Goal: Complete application form

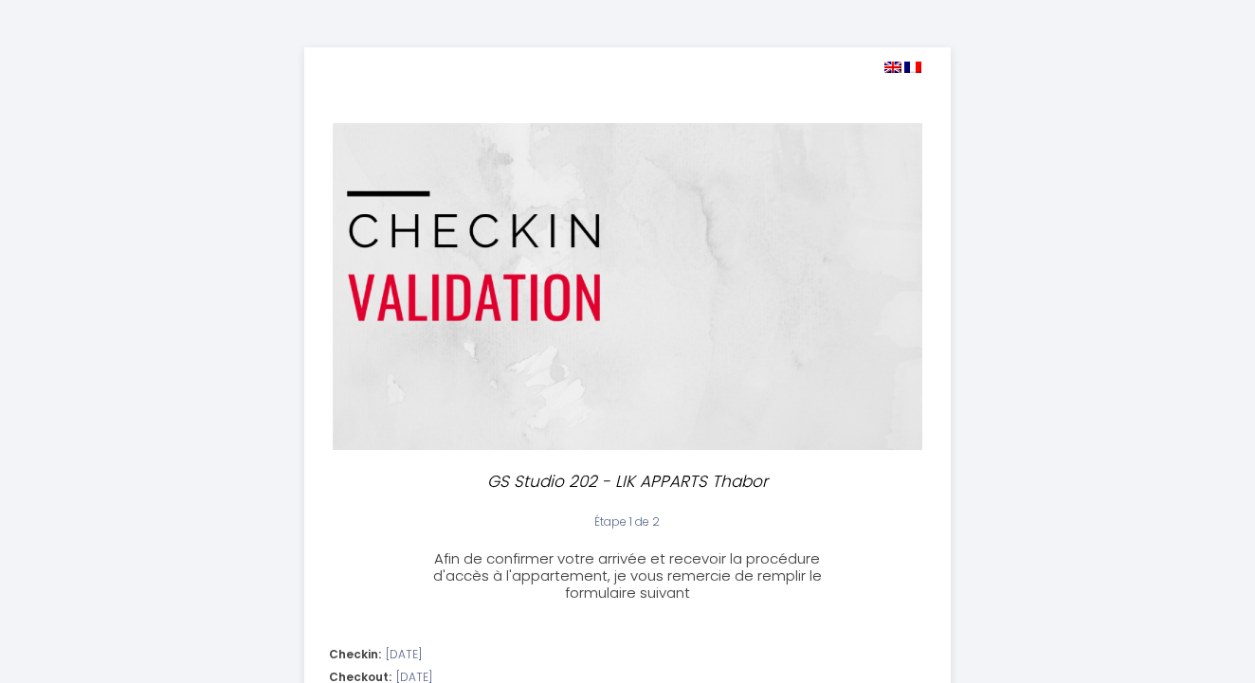
select select
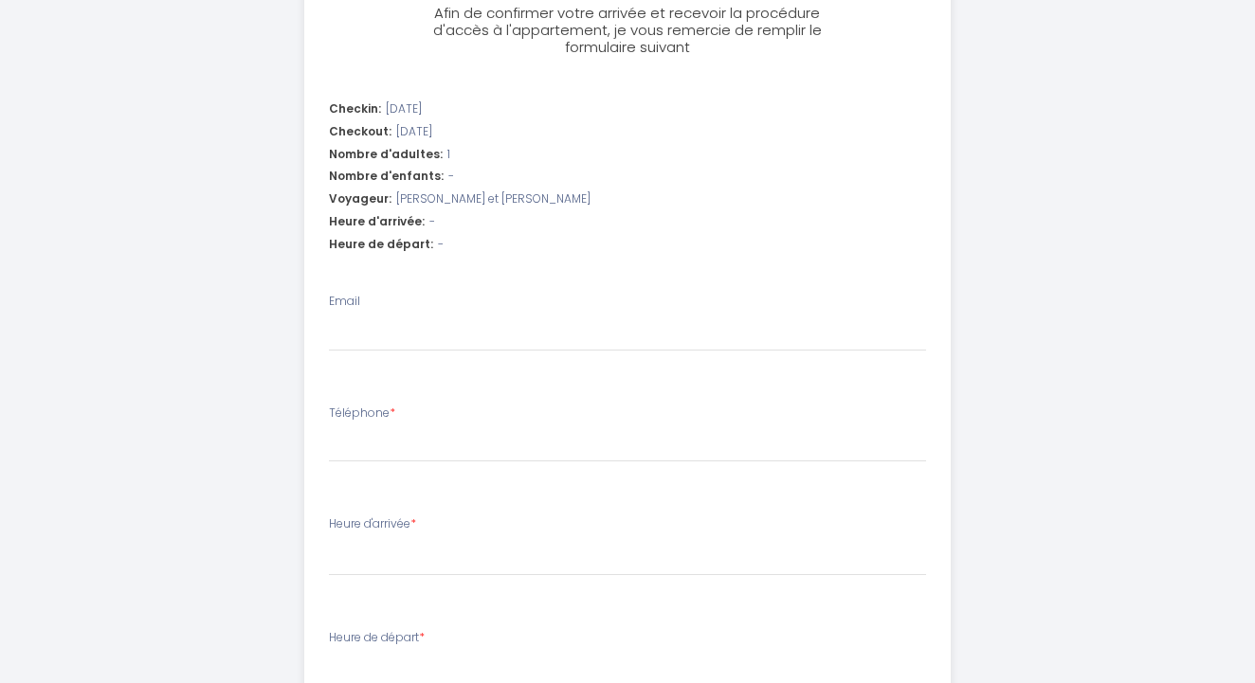
scroll to position [546, 0]
click at [488, 303] on div "Email" at bounding box center [628, 322] width 598 height 59
type input "g"
select select
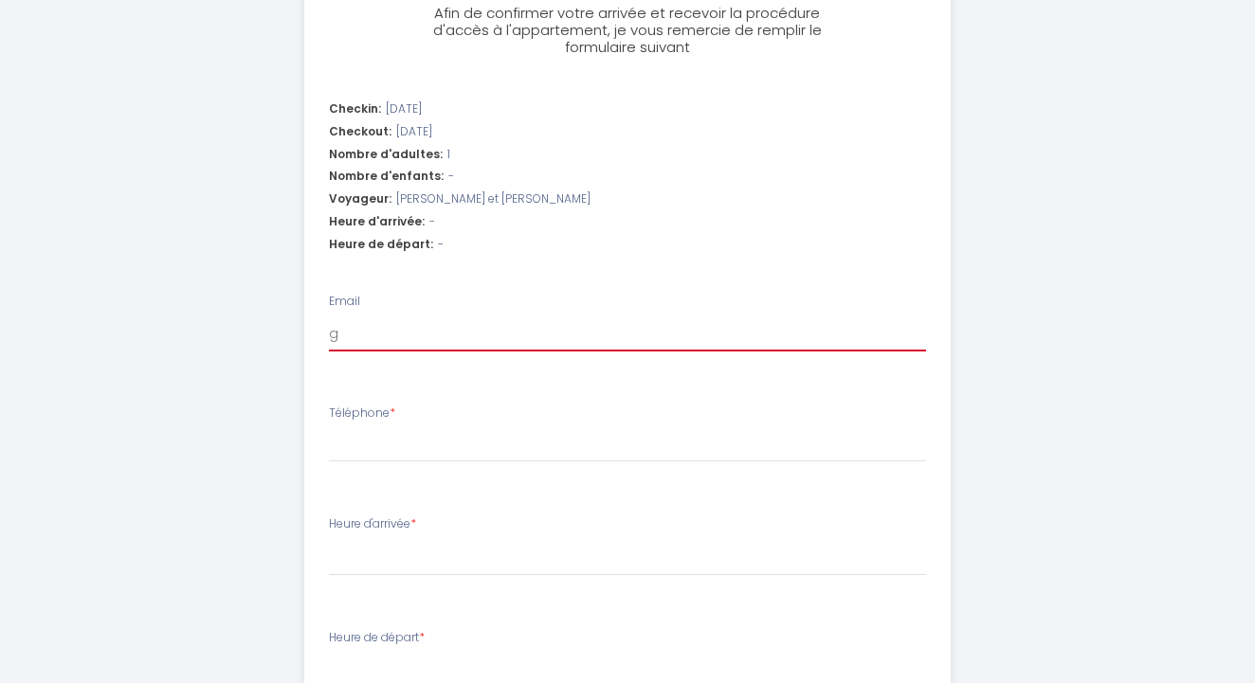
type input "gu"
select select
type input "gui"
select select
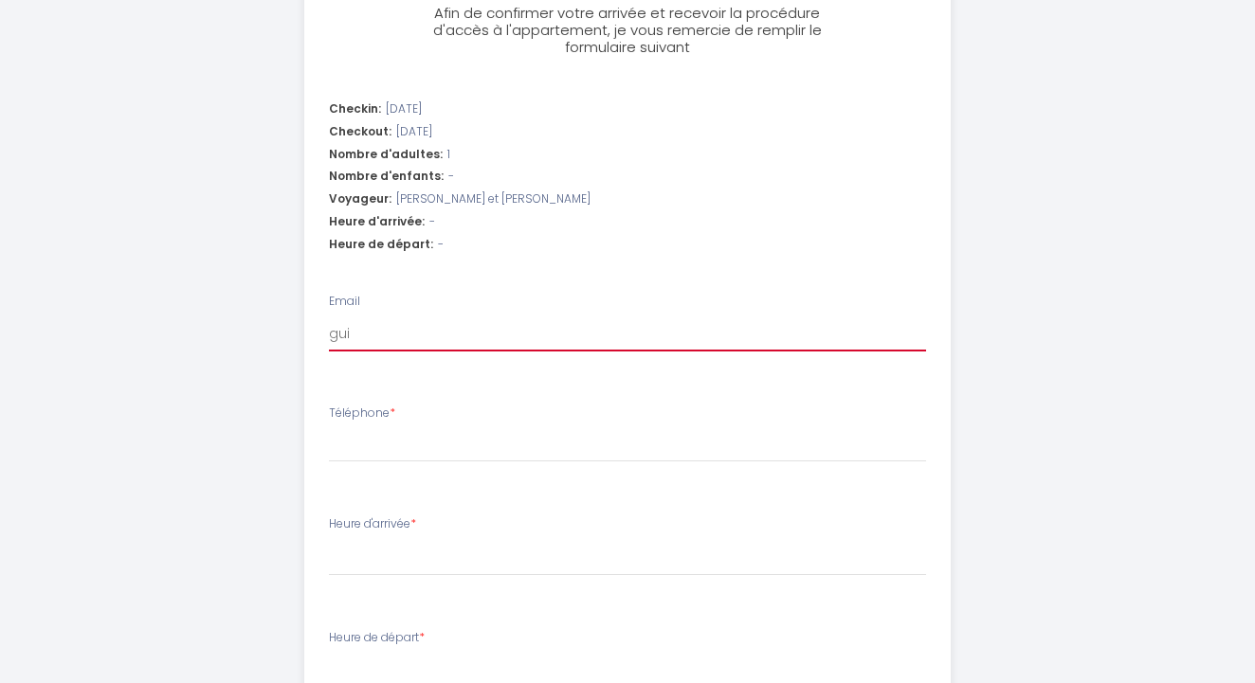
select select
type input "guil"
select select
type input "guill"
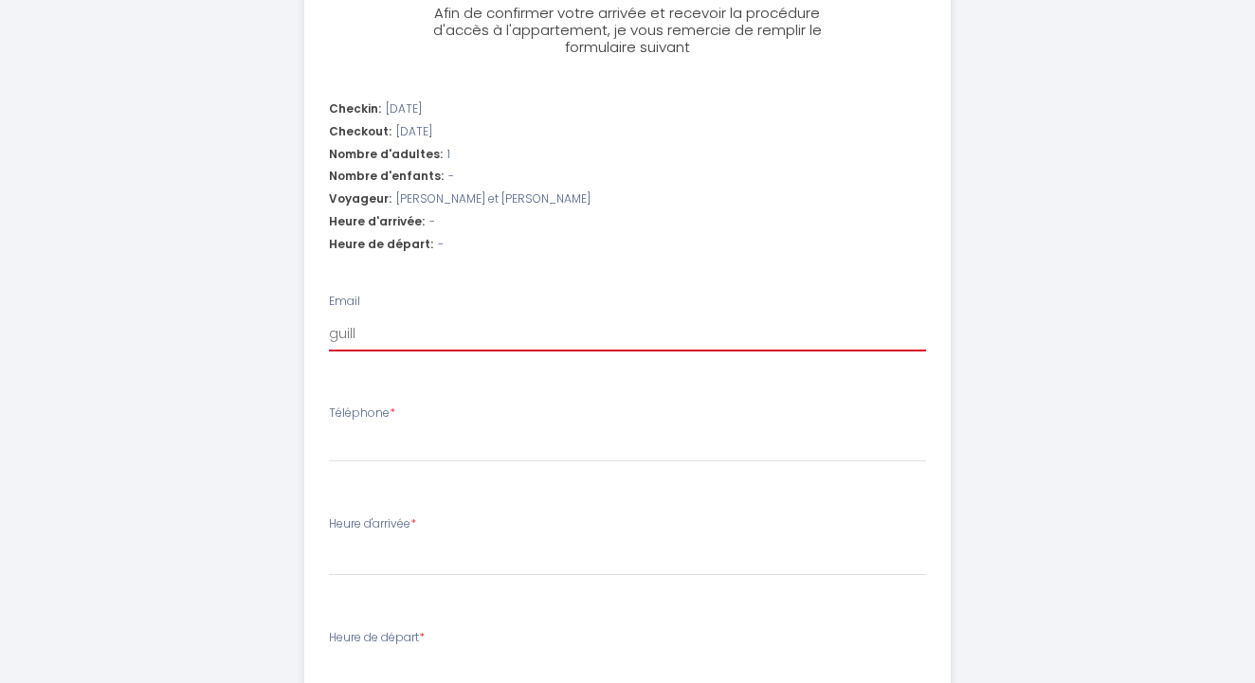
select select
type input "guillo"
select select
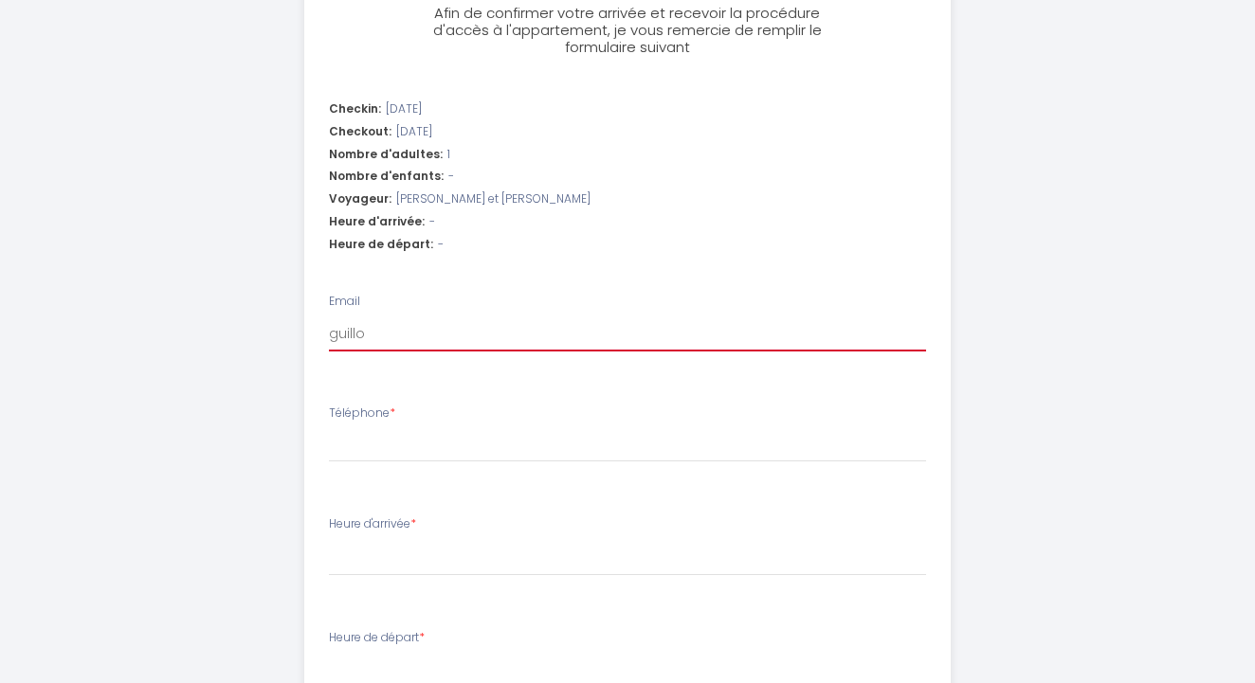
type input "[PERSON_NAME]"
select select
type input "[PERSON_NAME]"
select select
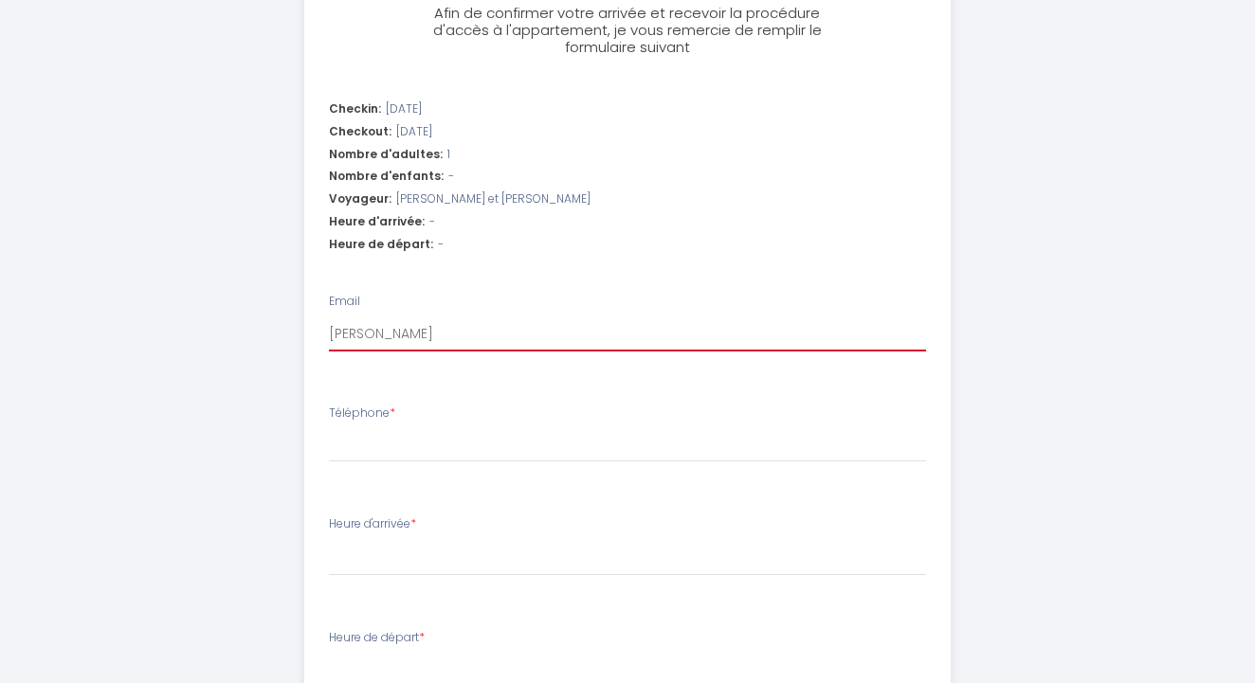
select select
type input "guillotea"
select select
type input "guilloteau"
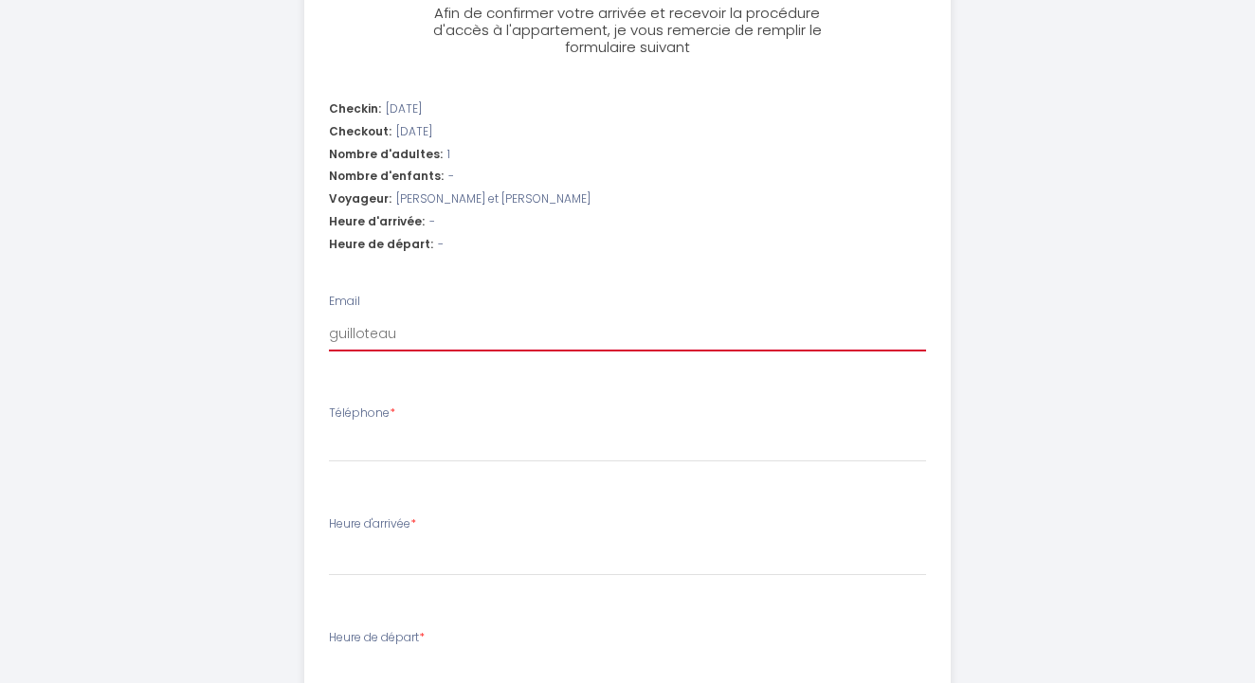
select select
type input "guilloteaul"
select select
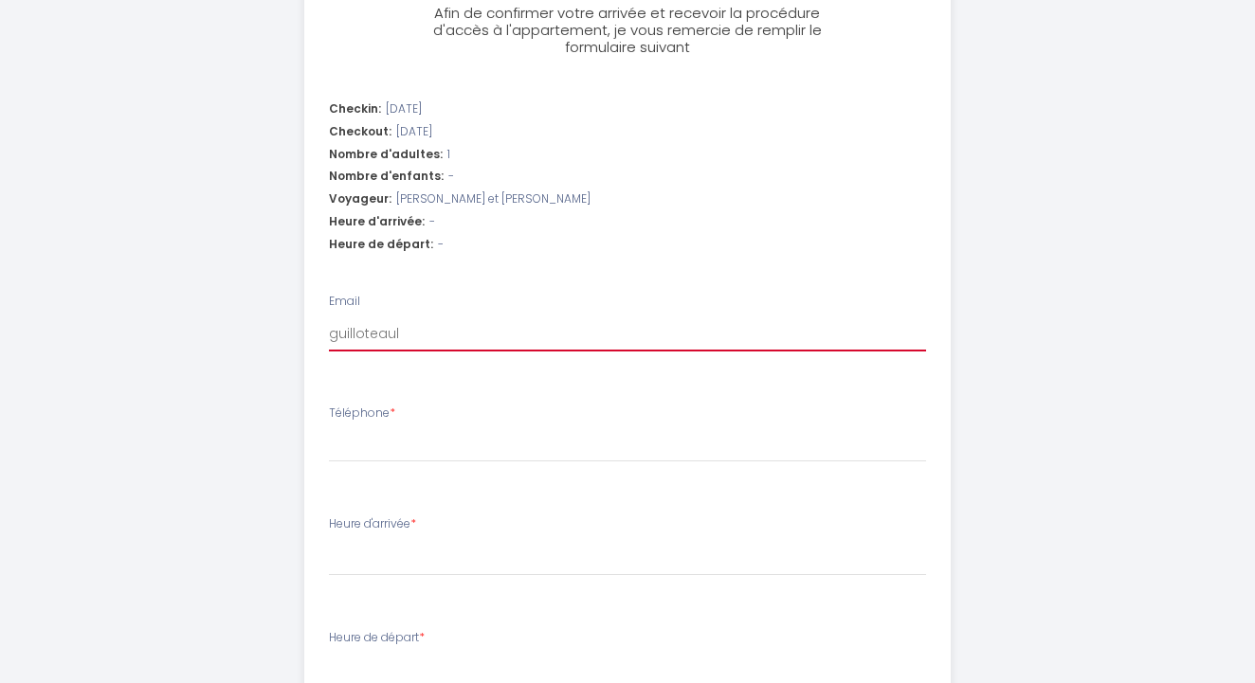
type input "guilloteauli"
select select
type input "guilloteauliv"
select select
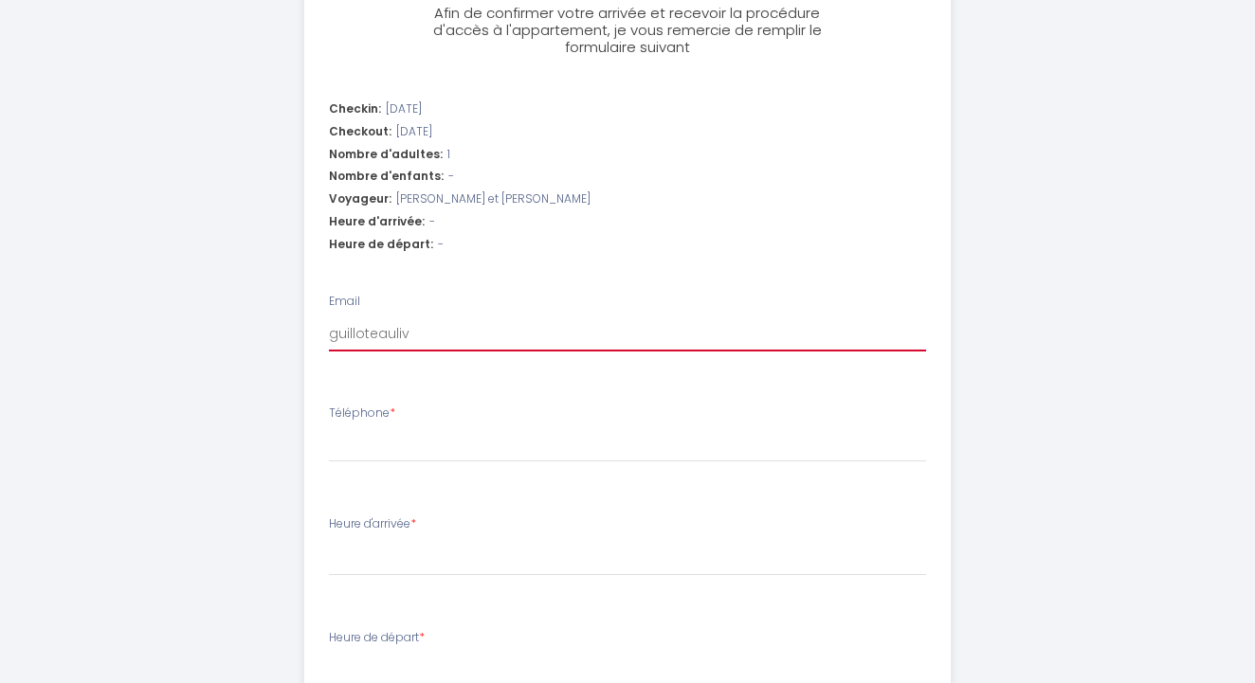
select select
type input "guilloteauliv@"
select select
type input "guilloteauliv@g"
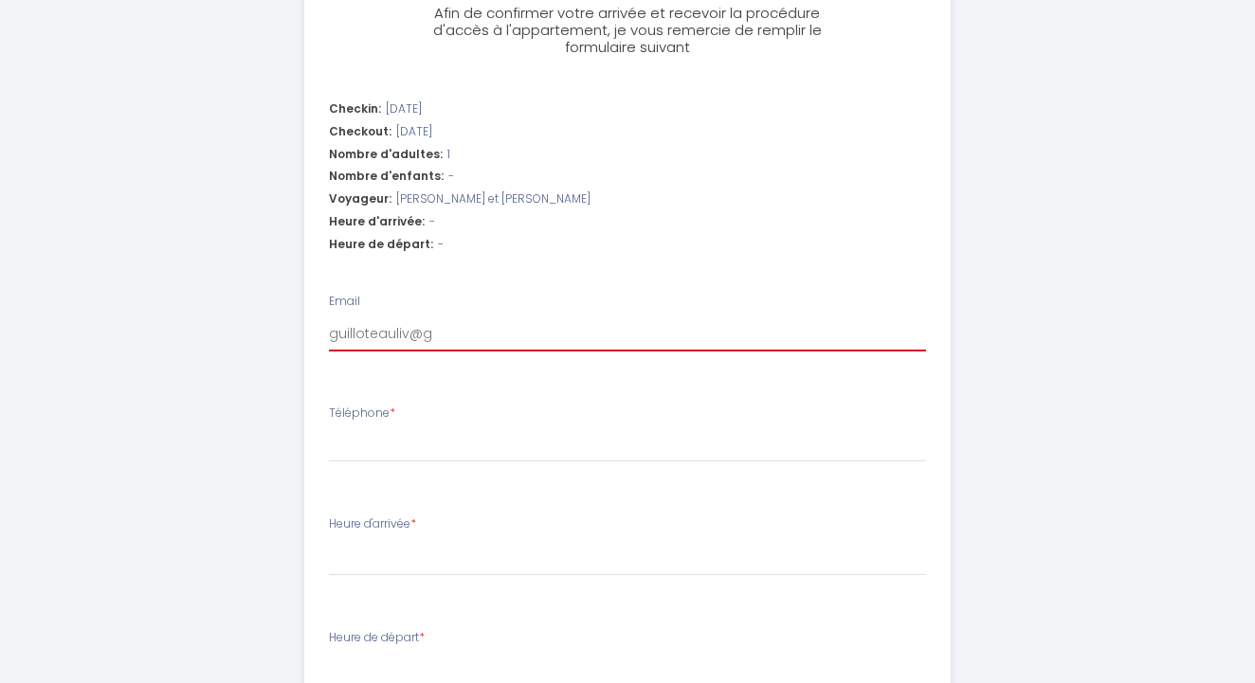
select select
type input "guilloteauliv@"
select select
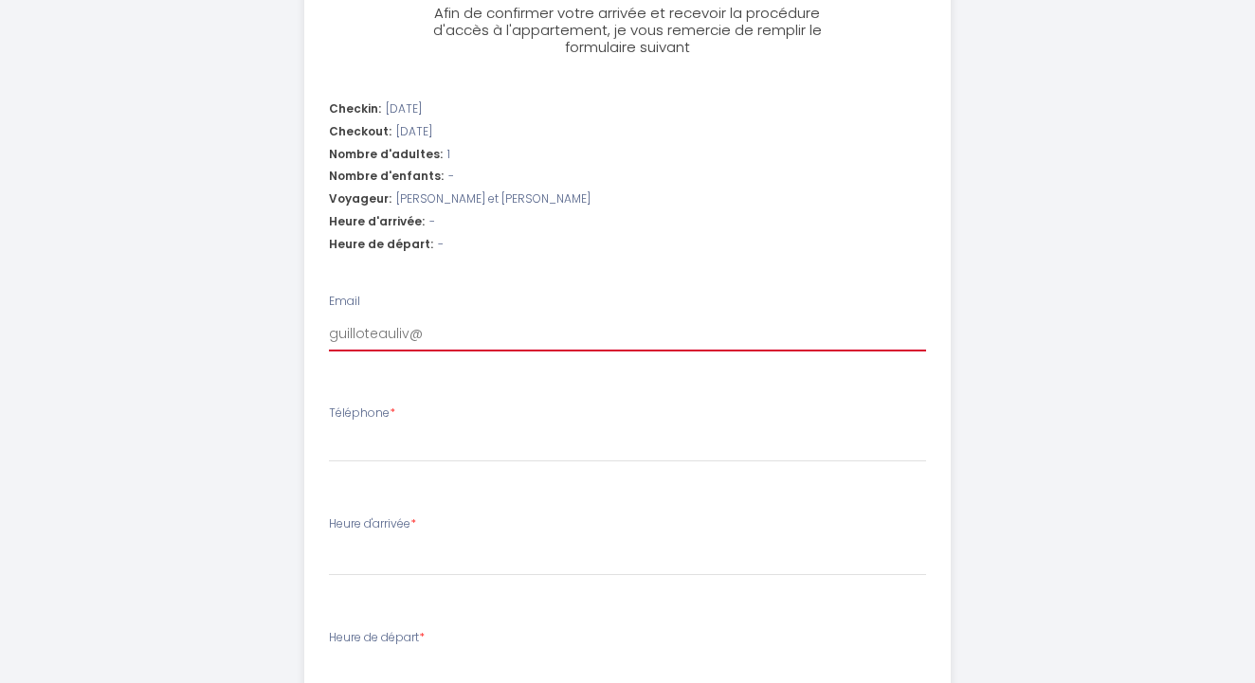
type input "guilloteauliv@y"
select select
type input "guilloteauliv@ya"
select select
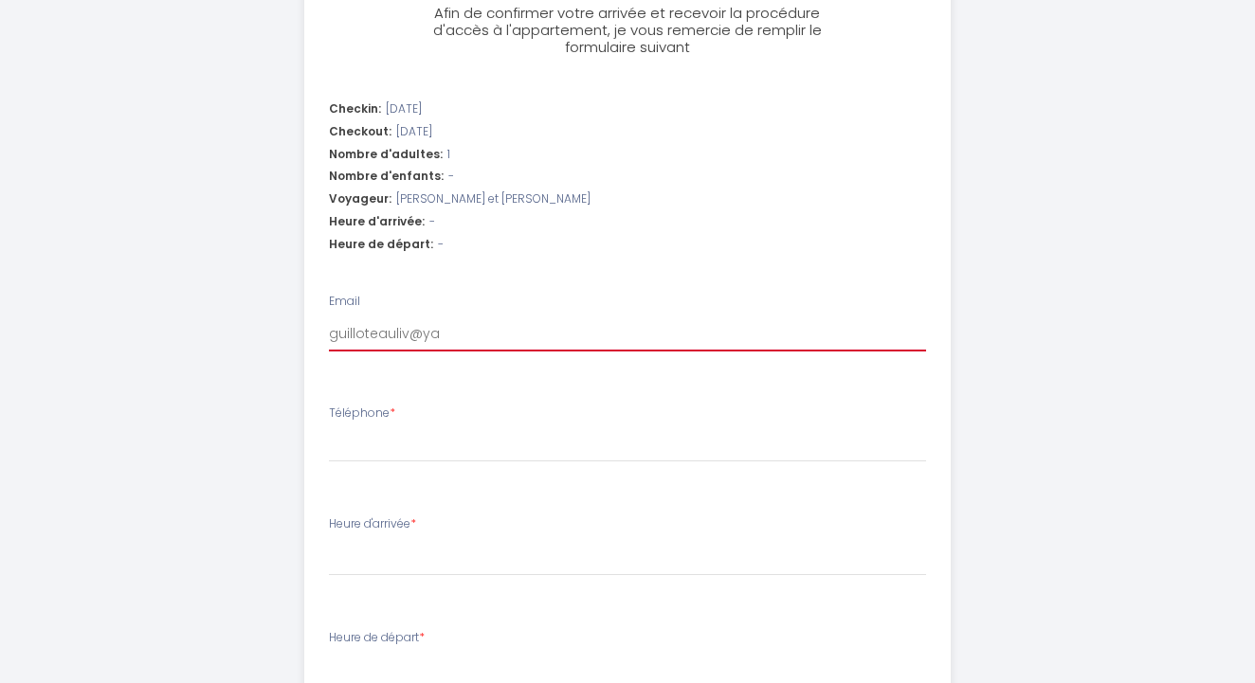
select select
type input "guilloteauliv@yah"
select select
type input "guilloteauliv@yaho"
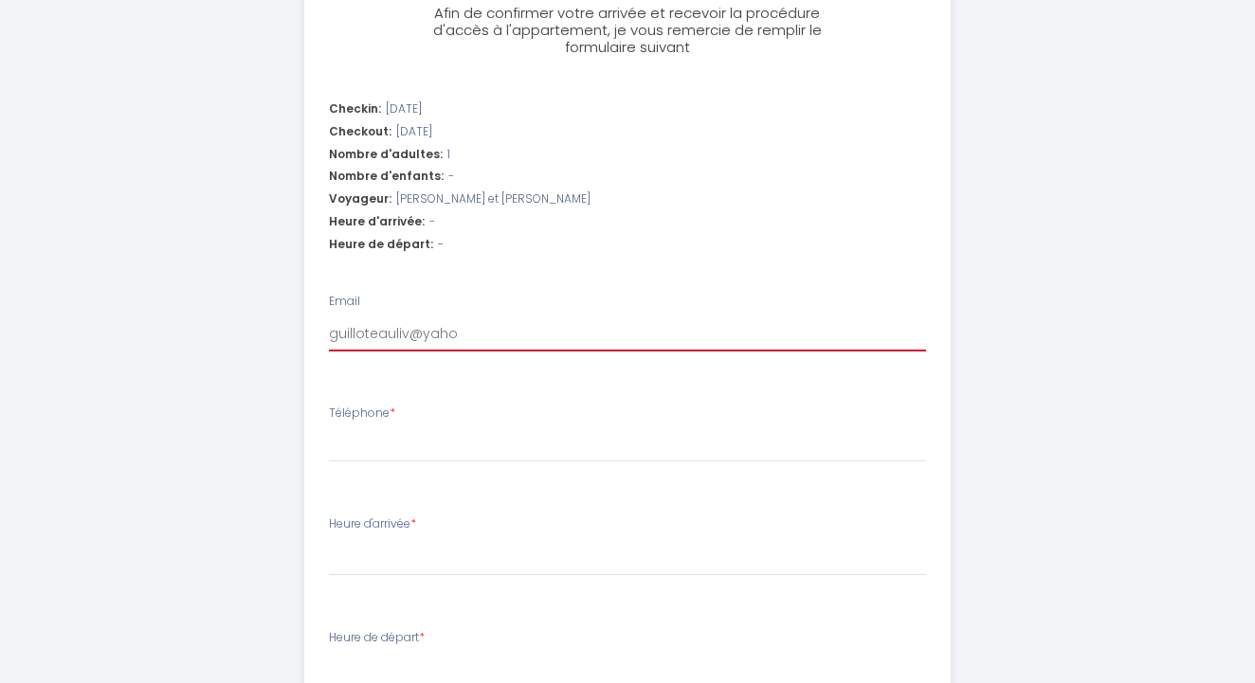
select select
type input "[EMAIL_ADDRESS]"
select select
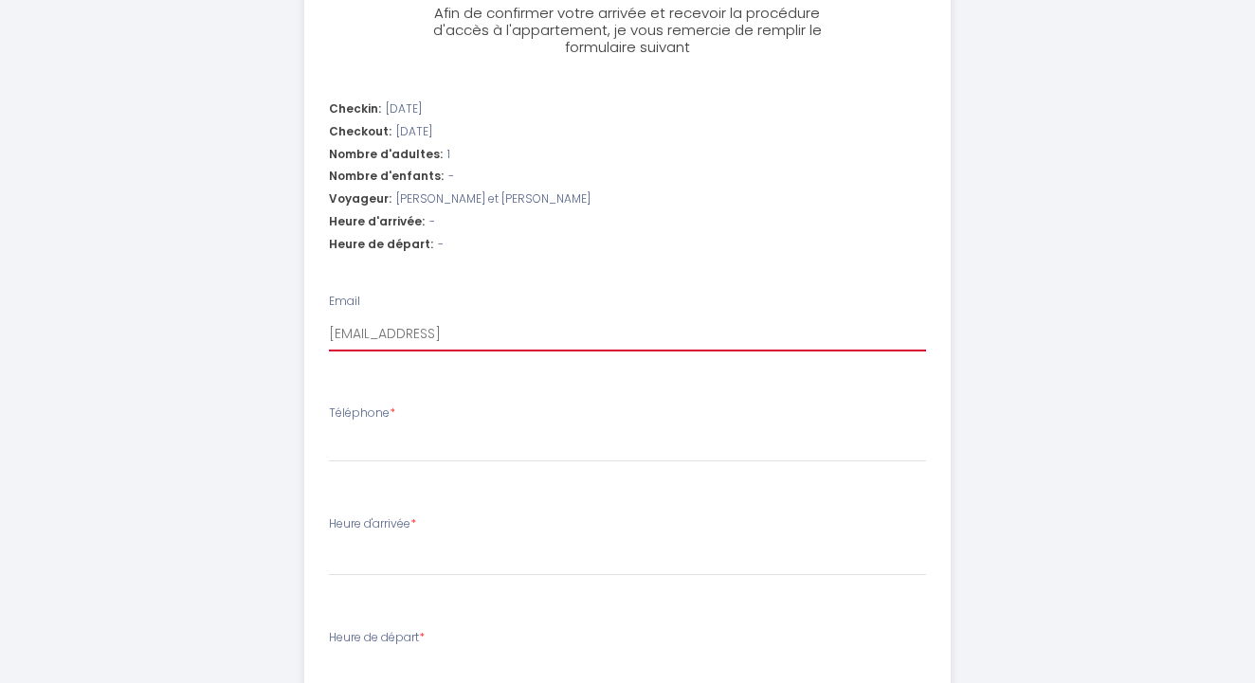
type input "[EMAIL_ADDRESS]."
select select
type input "guilloteauliv@yahoo.f"
select select
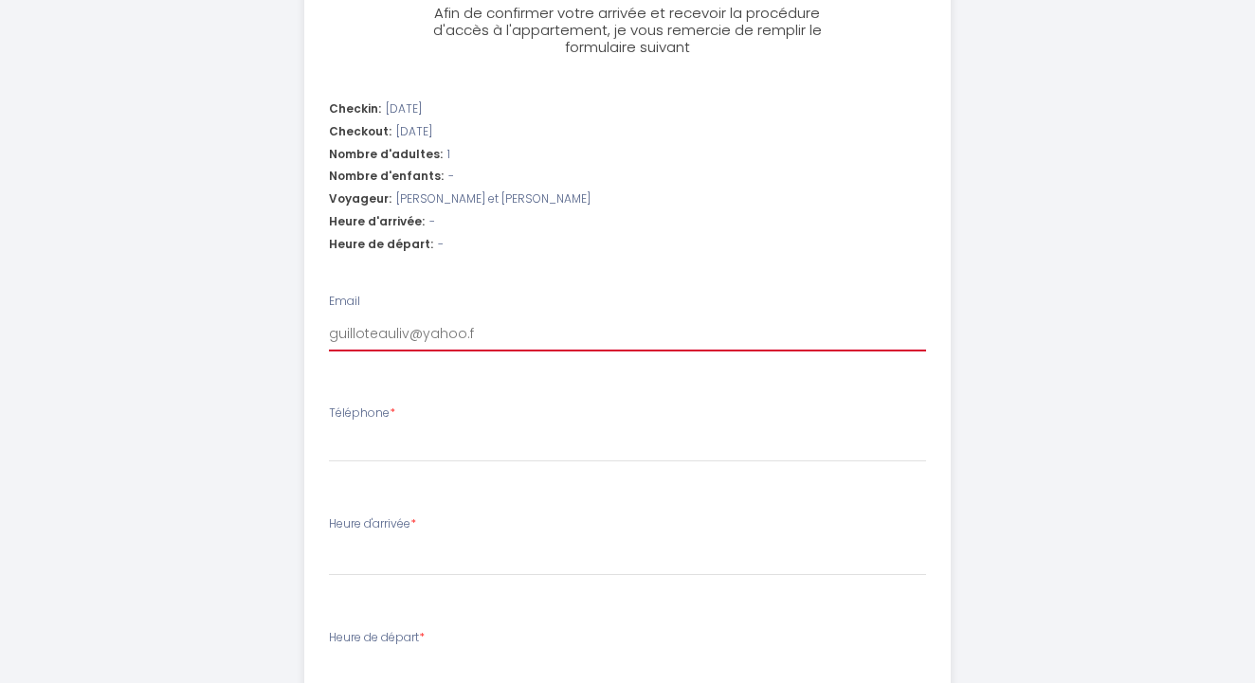
select select
type input "[EMAIL_ADDRESS][DOMAIN_NAME]"
select select
type input "[EMAIL_ADDRESS][DOMAIN_NAME]"
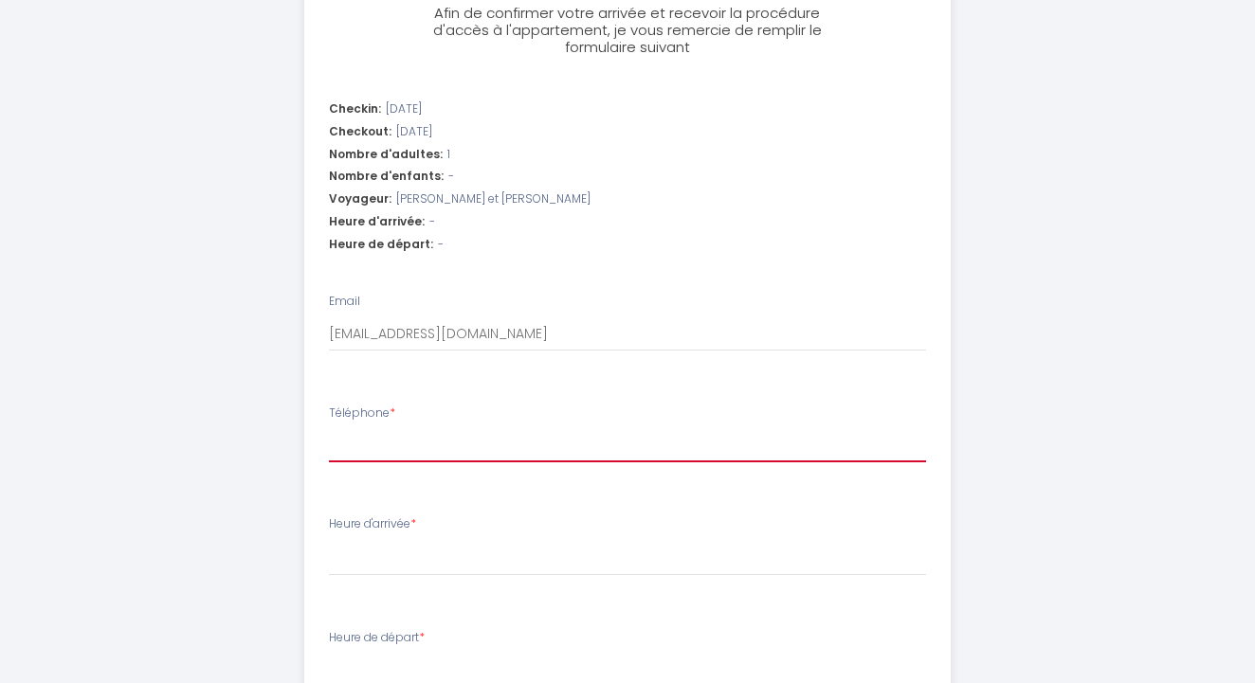
type input "0"
select select
type input "06"
select select
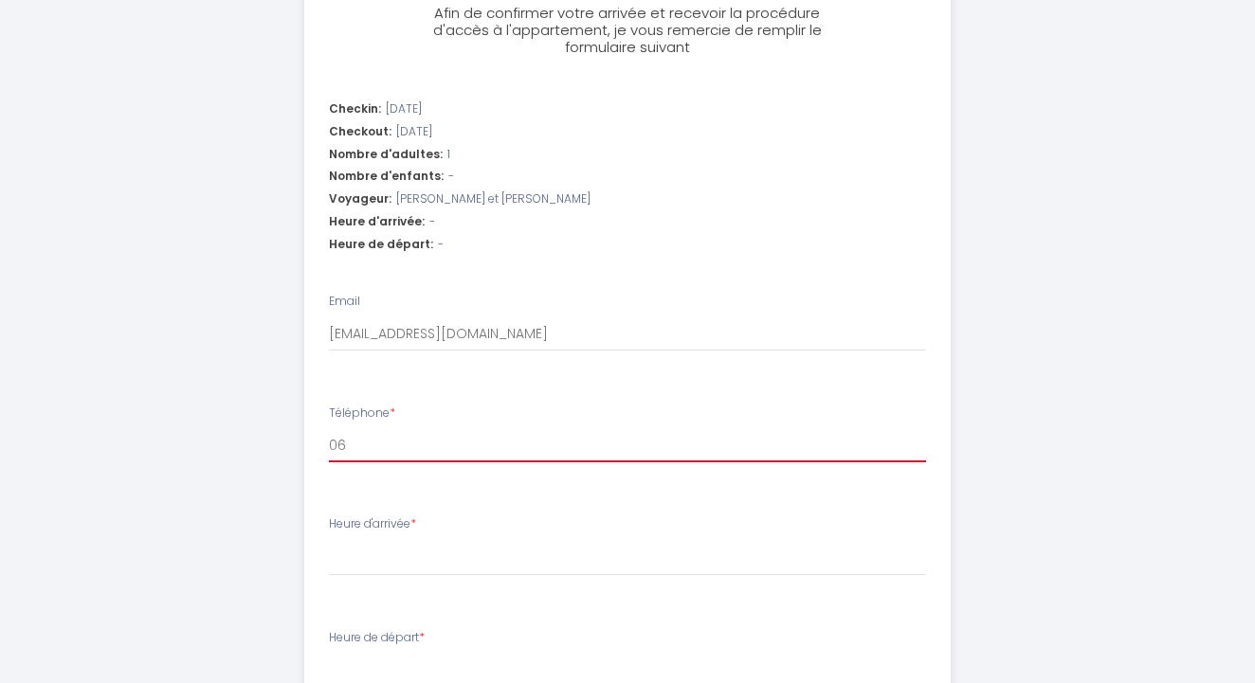
select select
type input "063"
select select
type input "0638"
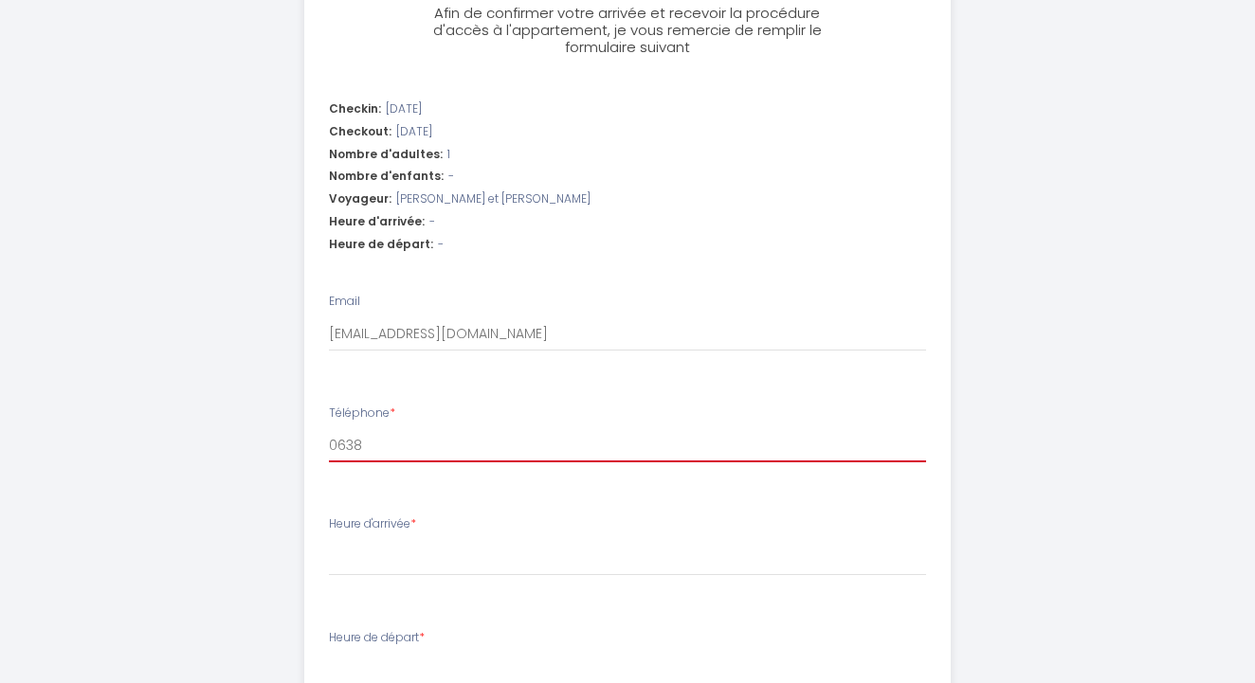
select select
type input "06386"
select select
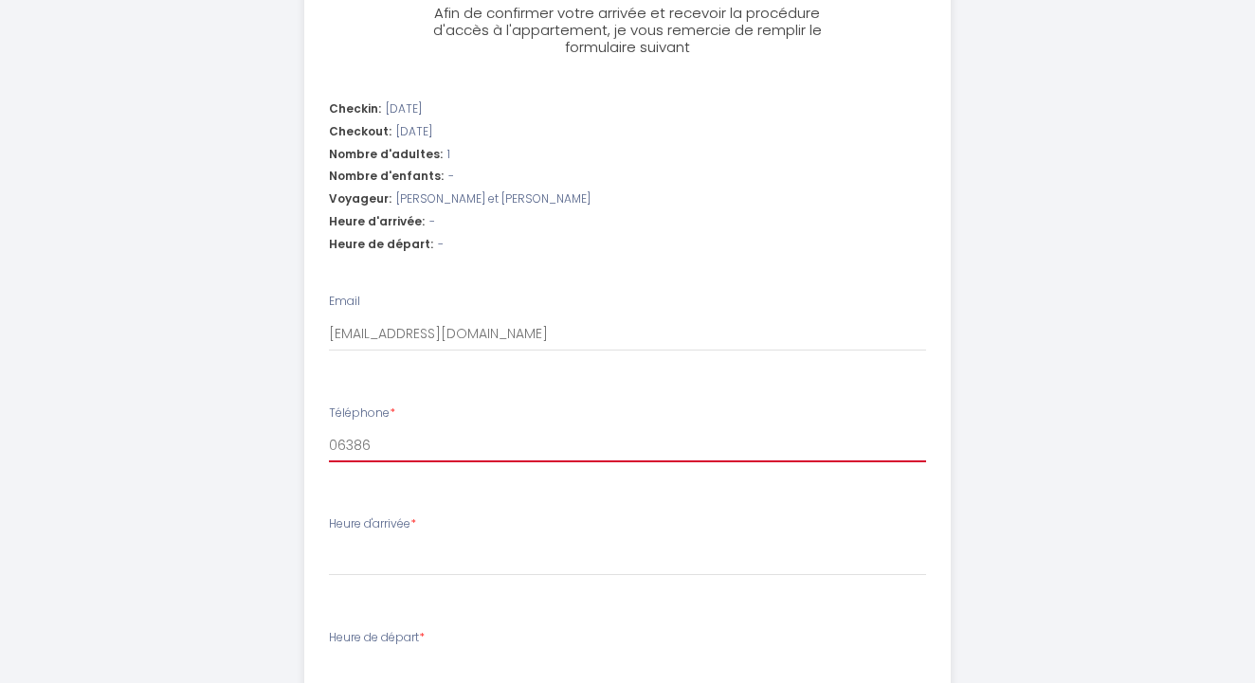
type input "063862"
select select
type input "0638626"
select select
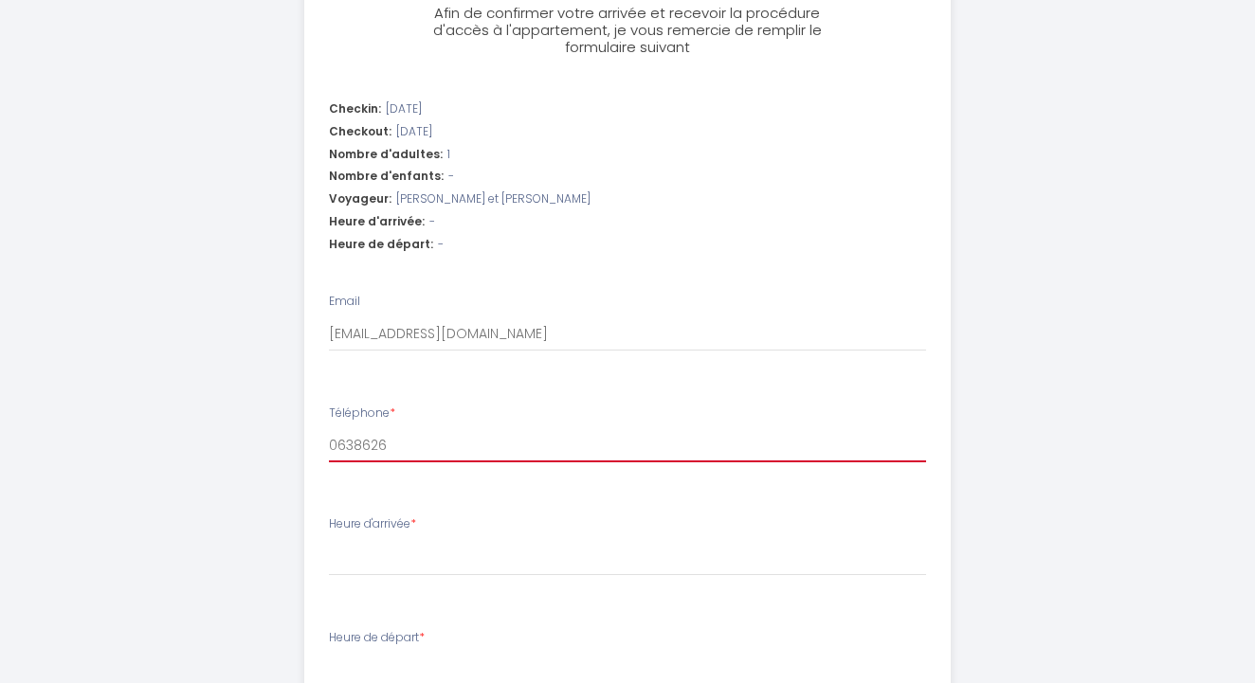
select select
type input "06386263"
select select
type input "063862638"
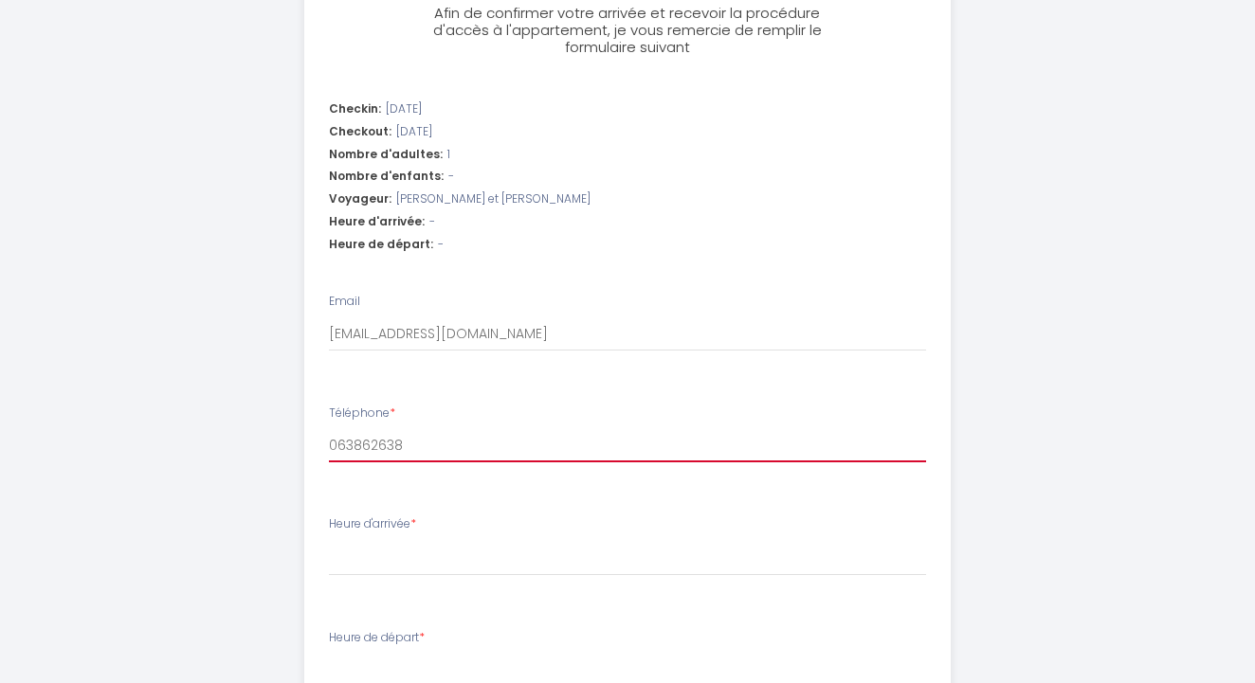
select select
type input "0638626384"
select select
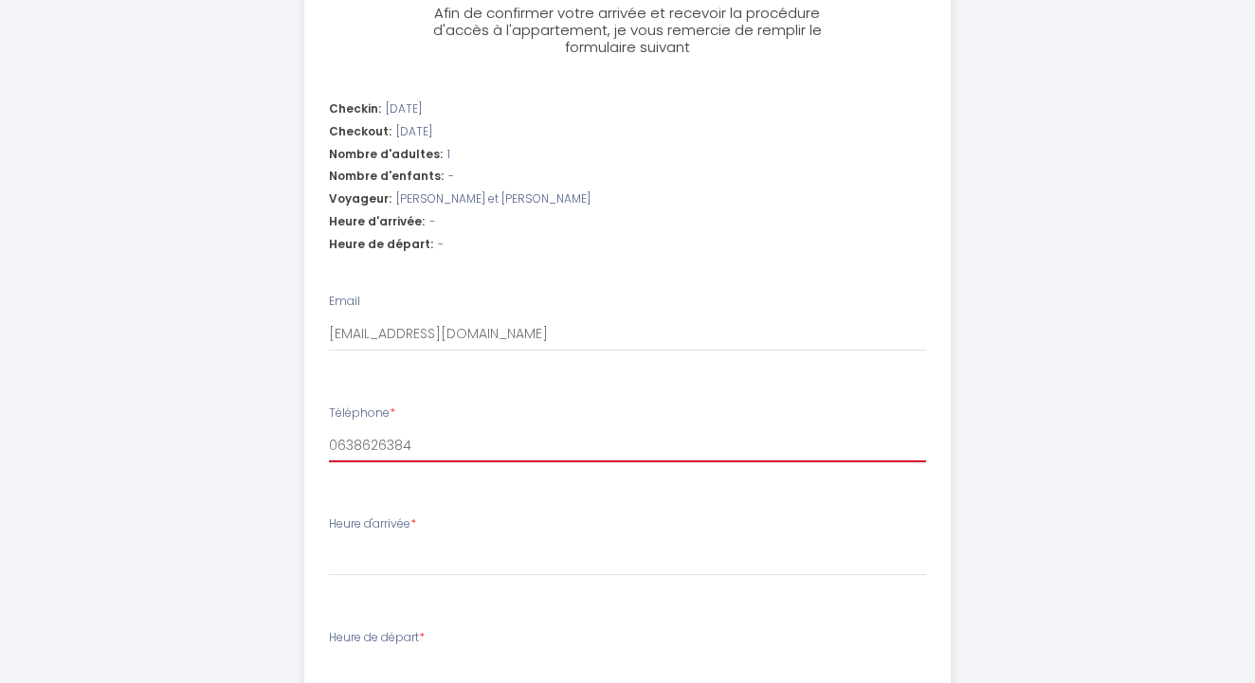
type input "0638626384"
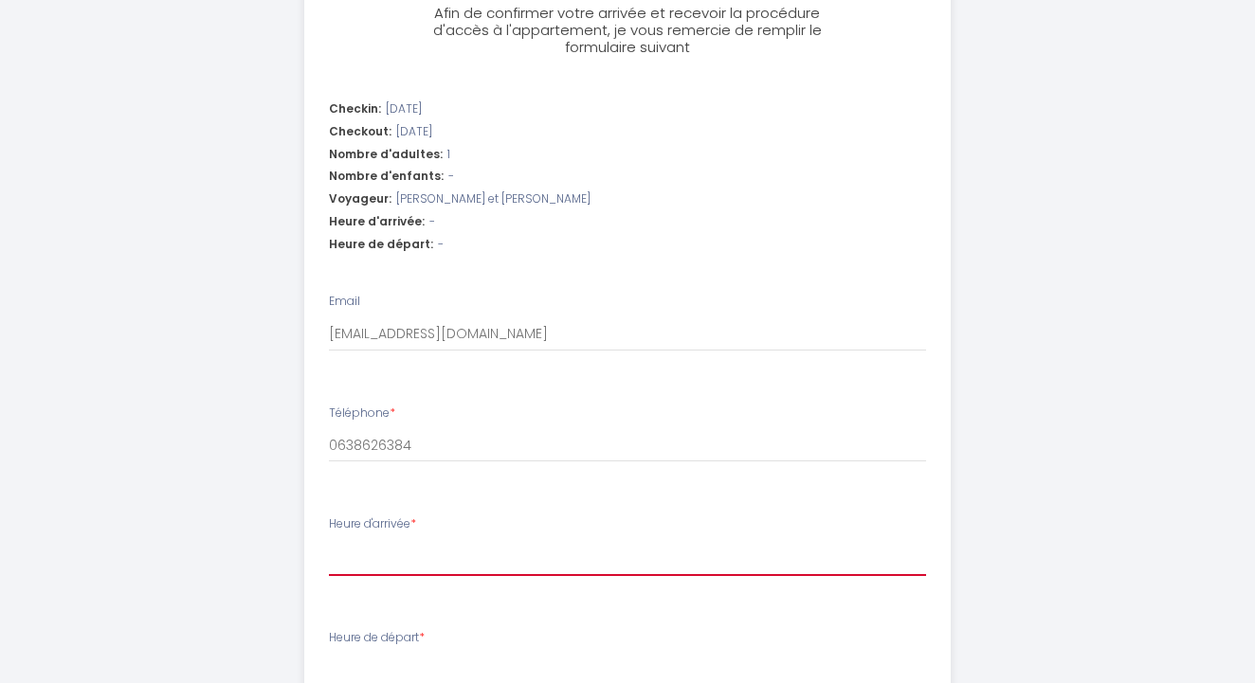
select select "17:30"
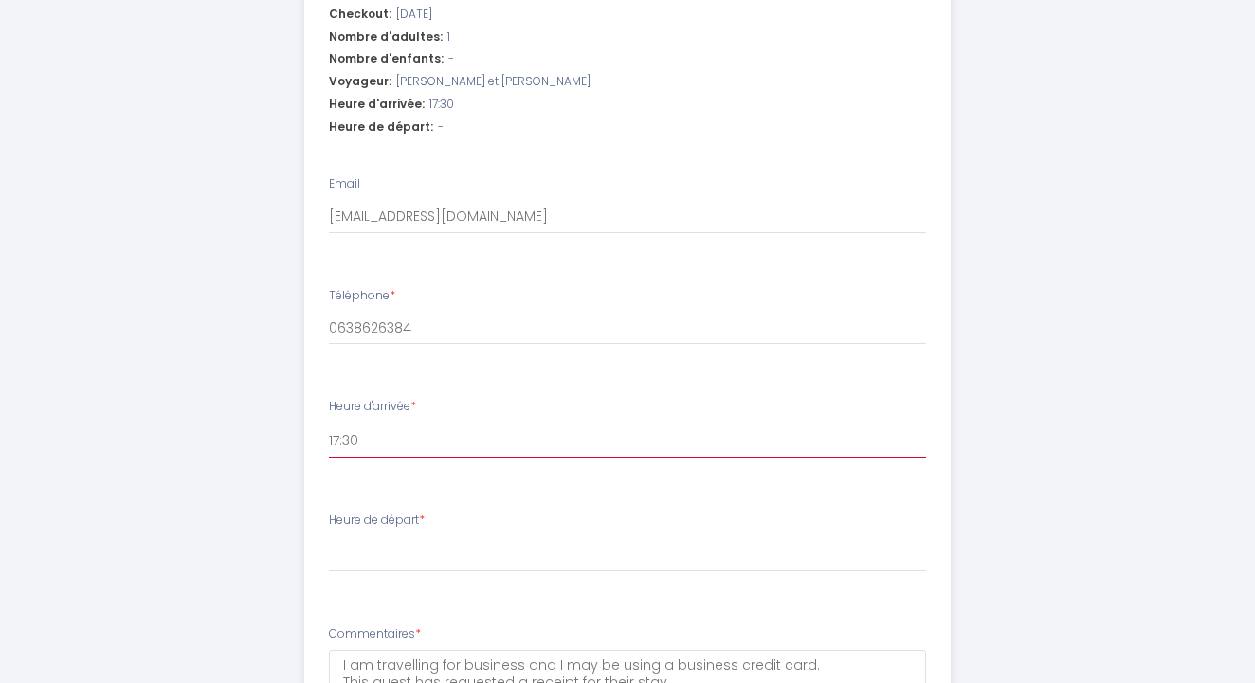
scroll to position [818, 0]
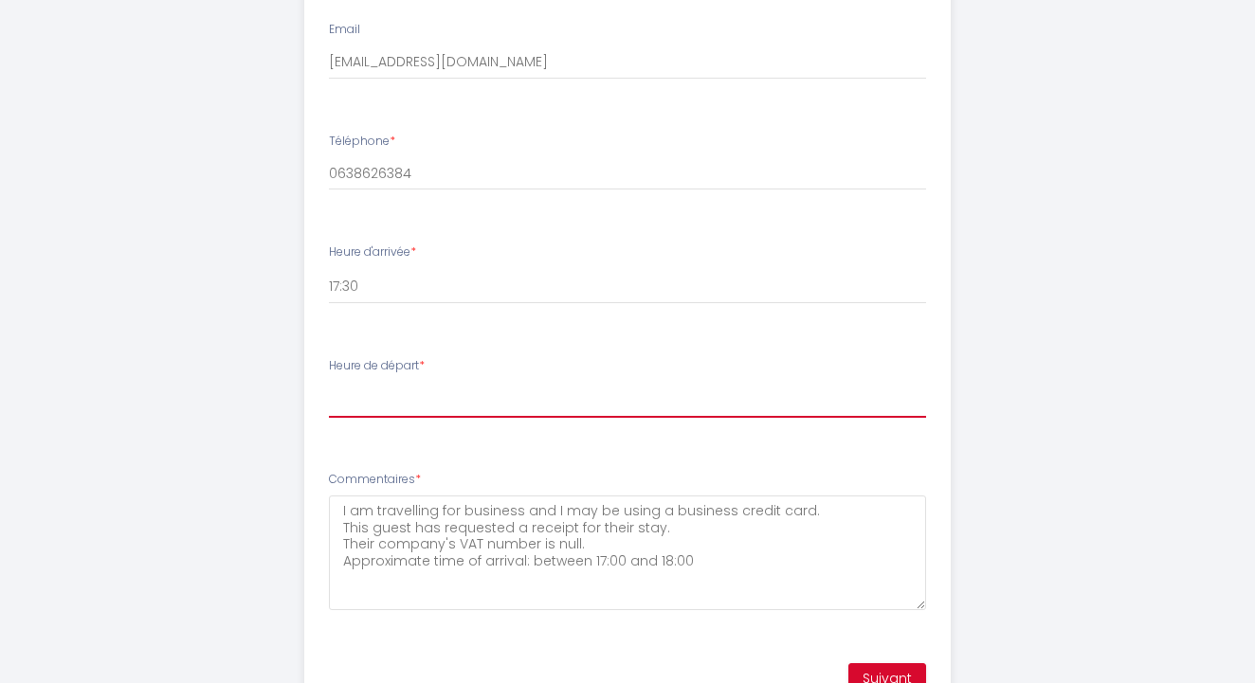
select select "08:30"
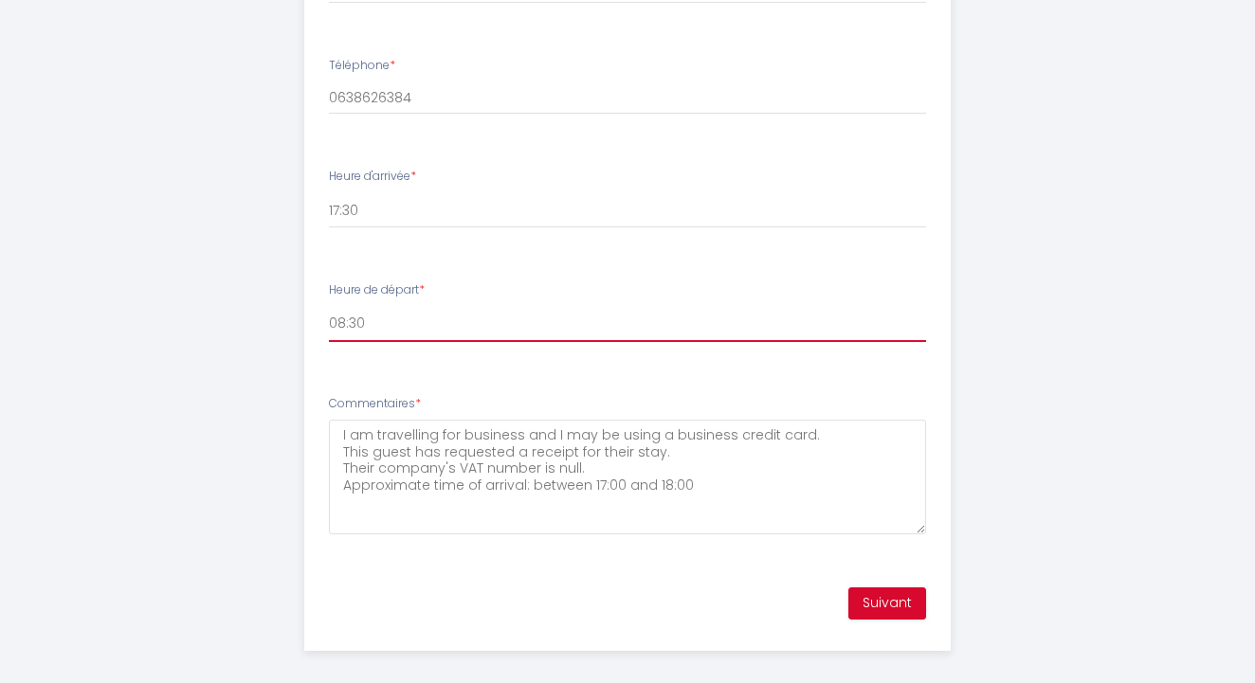
scroll to position [893, 0]
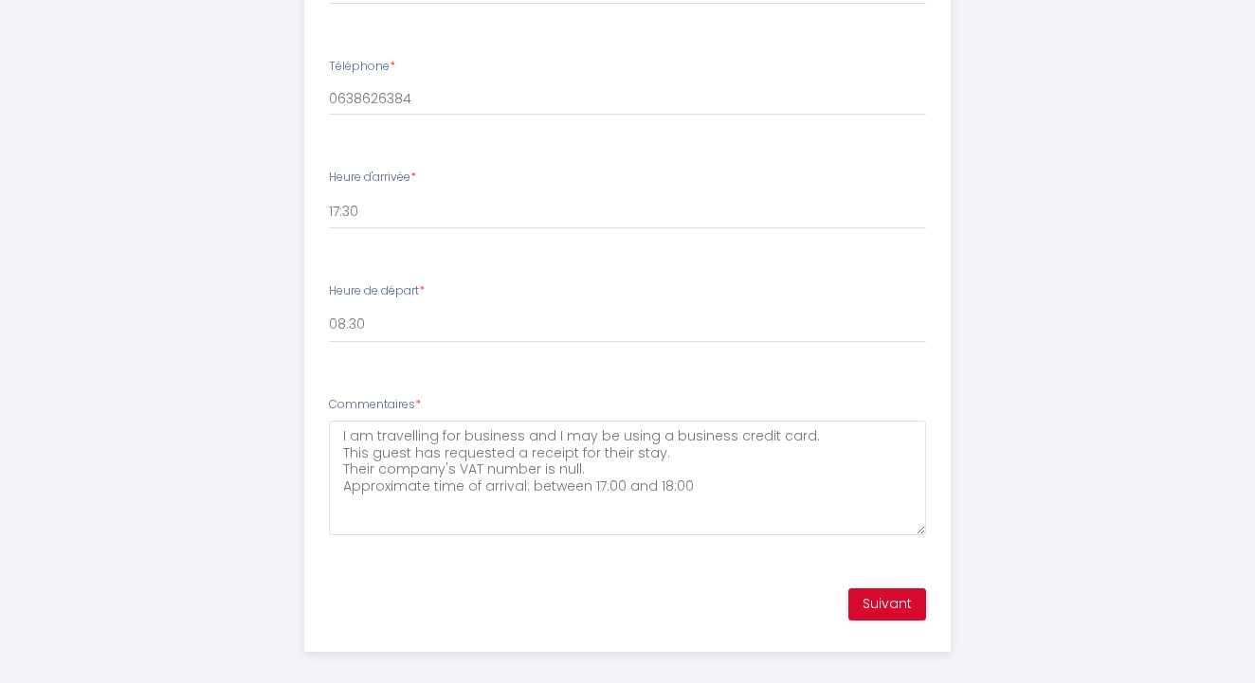
click at [877, 596] on button "Suivant" at bounding box center [887, 604] width 78 height 32
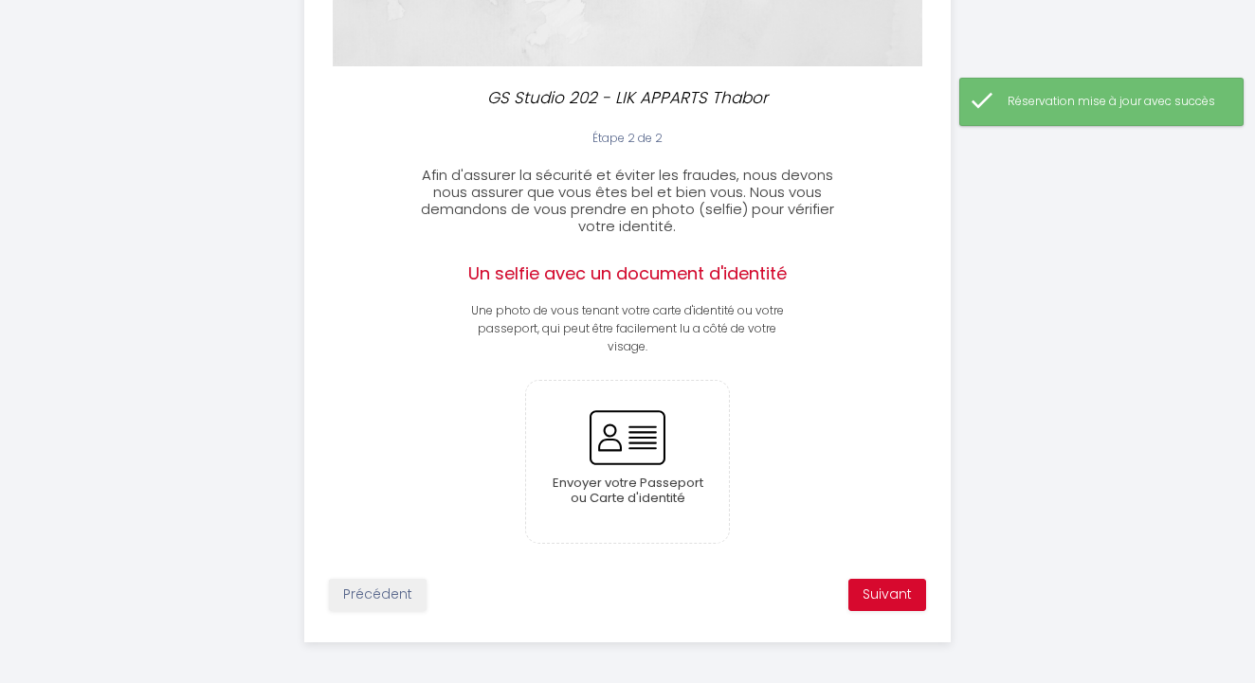
scroll to position [383, 0]
click at [879, 589] on button "Suivant" at bounding box center [887, 596] width 78 height 32
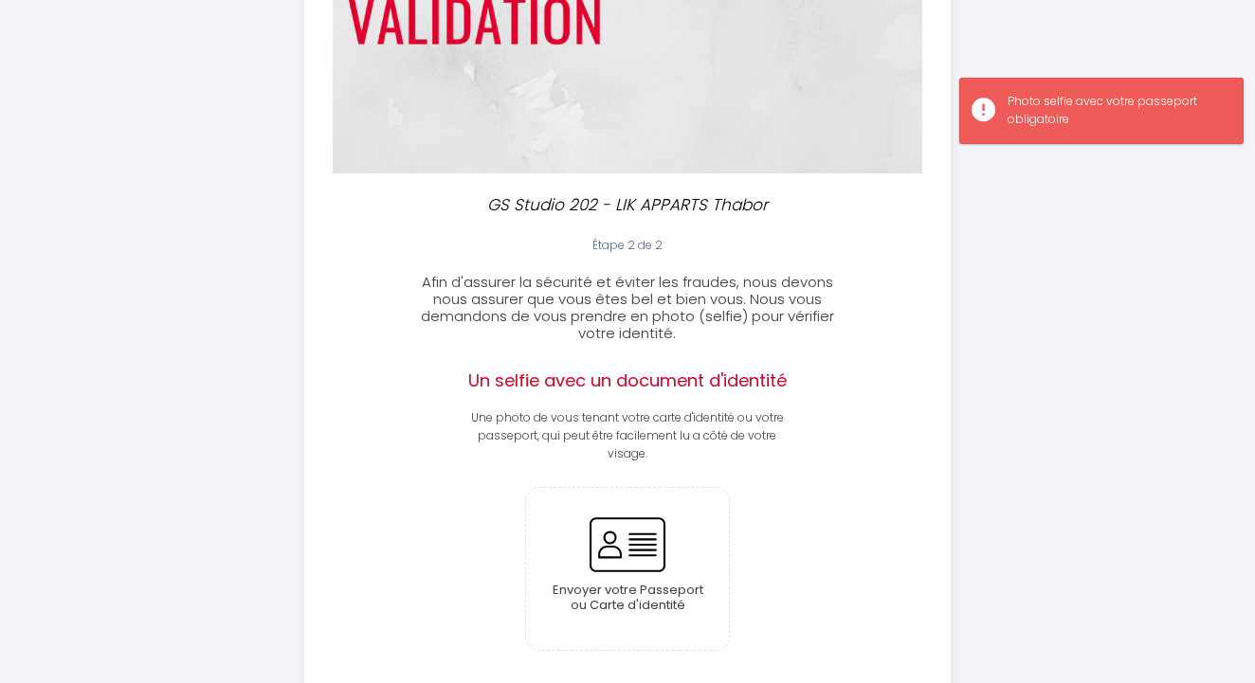
scroll to position [333, 0]
